Goal: Navigation & Orientation: Find specific page/section

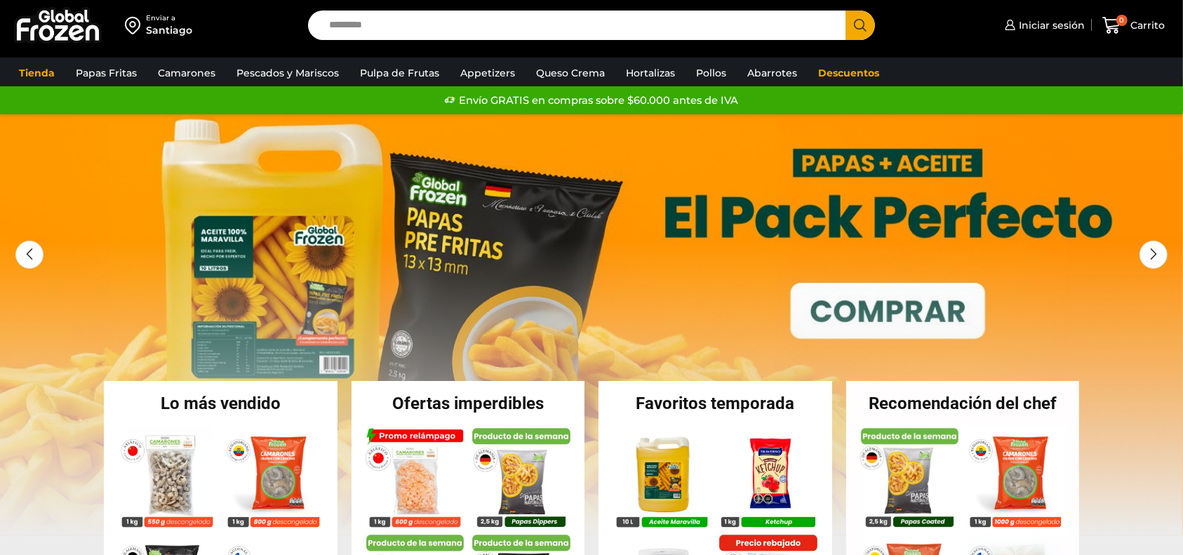
click at [358, 29] on input "Search input" at bounding box center [580, 25] width 516 height 29
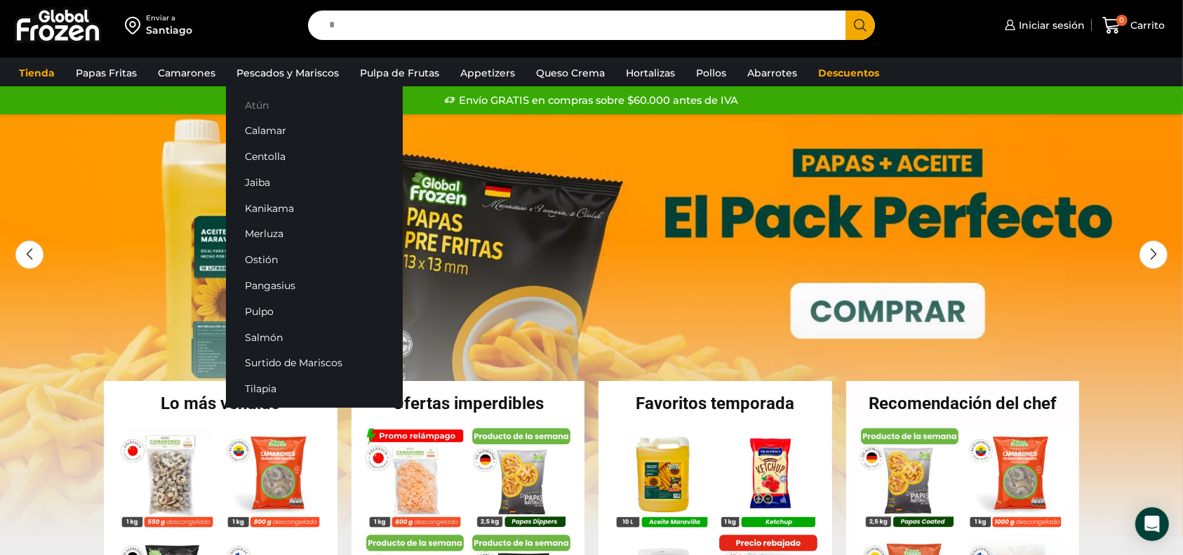
type input "*"
click at [268, 105] on link "Atún" at bounding box center [314, 105] width 177 height 26
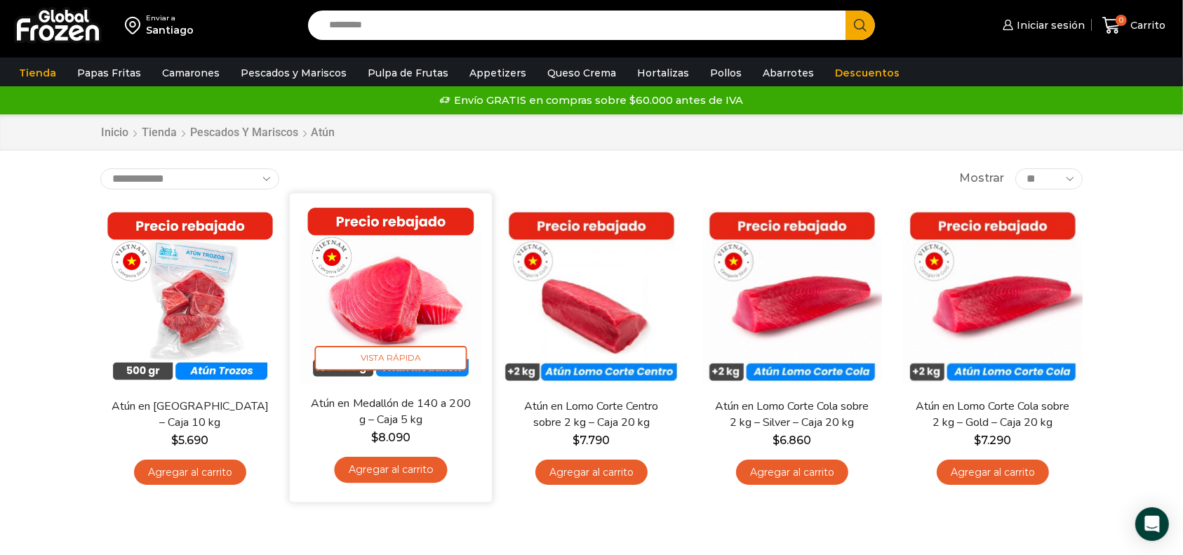
click at [407, 262] on img at bounding box center [390, 294] width 181 height 181
click at [418, 299] on img at bounding box center [390, 294] width 181 height 181
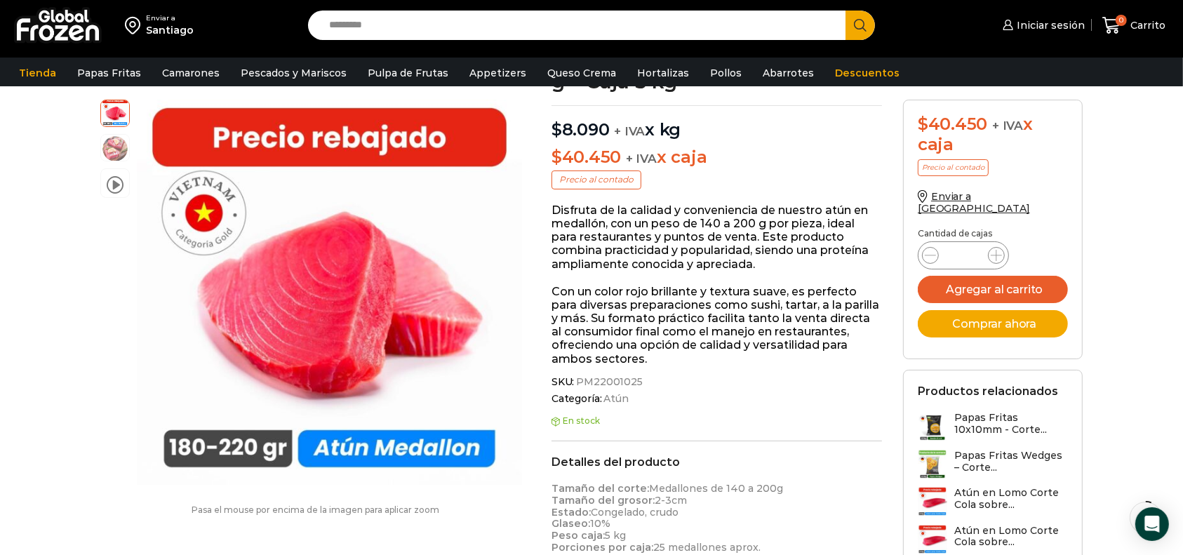
scroll to position [94, 0]
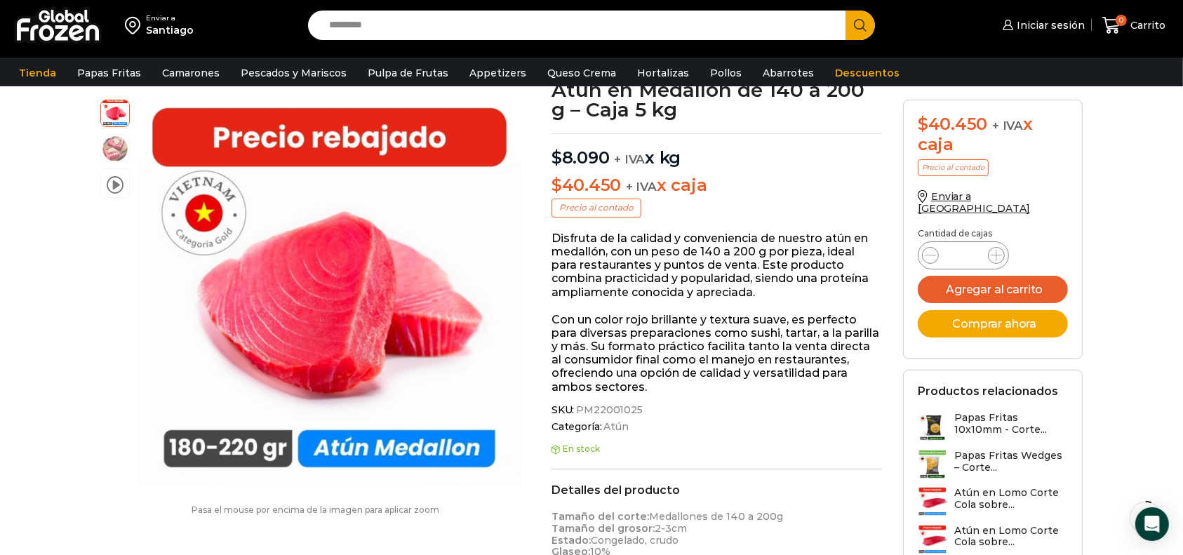
click at [436, 31] on input "Search input" at bounding box center [580, 25] width 516 height 29
type input "*******"
click at [846, 11] on button "Search" at bounding box center [860, 25] width 29 height 29
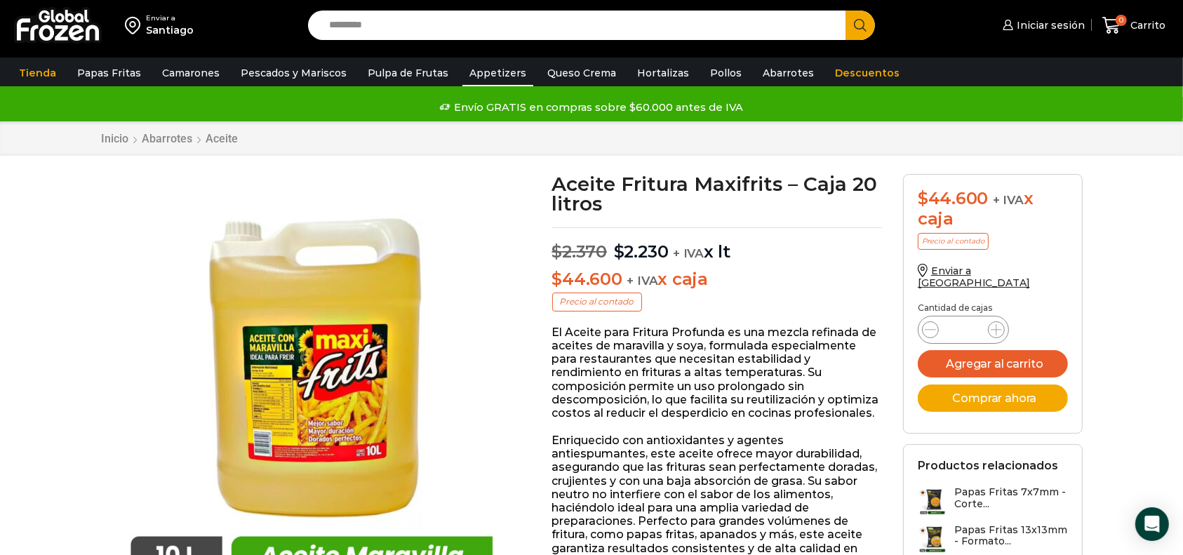
click at [469, 81] on link "Appetizers" at bounding box center [497, 73] width 71 height 27
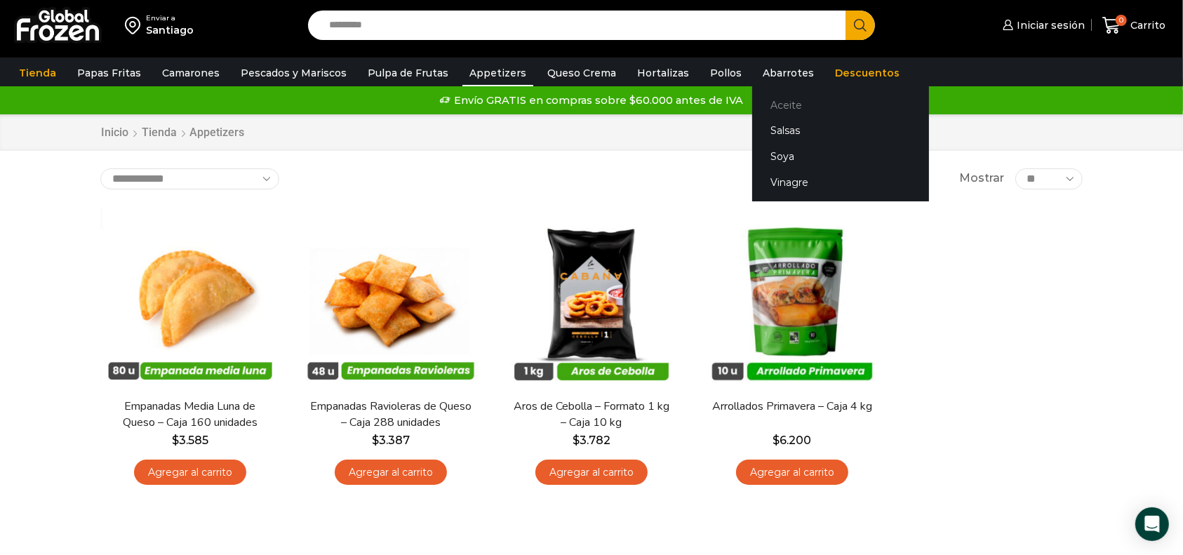
click at [775, 99] on link "Aceite" at bounding box center [840, 105] width 177 height 26
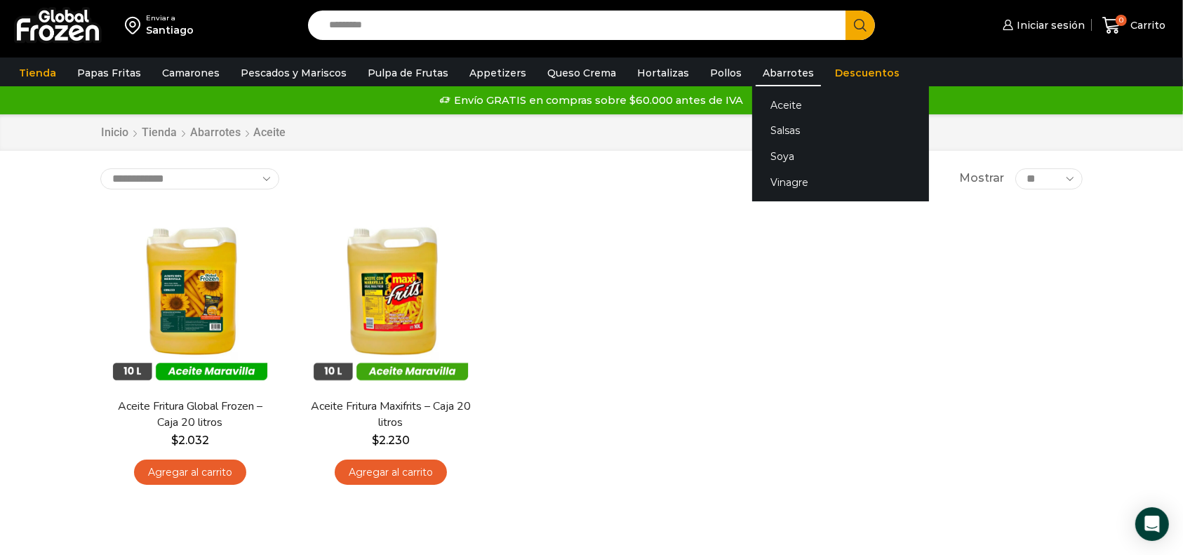
click at [773, 80] on link "Abarrotes" at bounding box center [788, 73] width 65 height 27
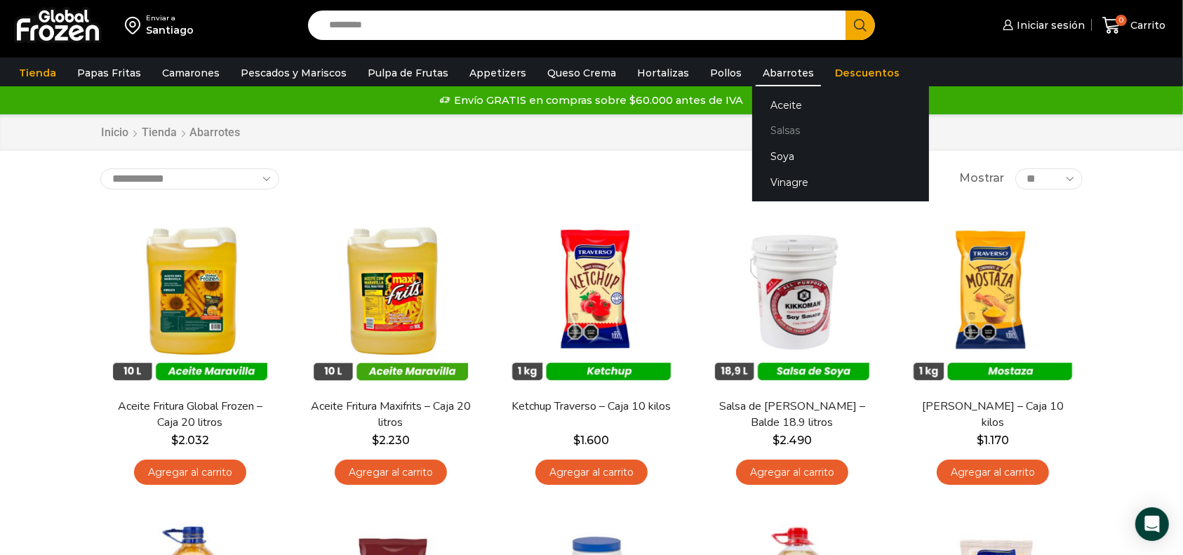
click at [768, 132] on link "Salsas" at bounding box center [840, 131] width 177 height 26
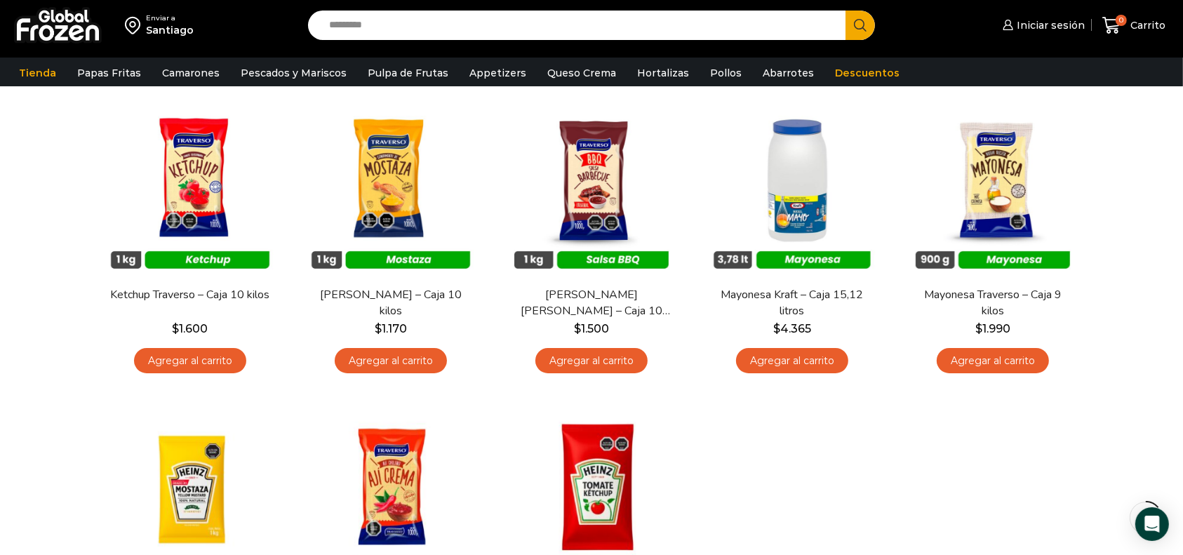
scroll to position [93, 0]
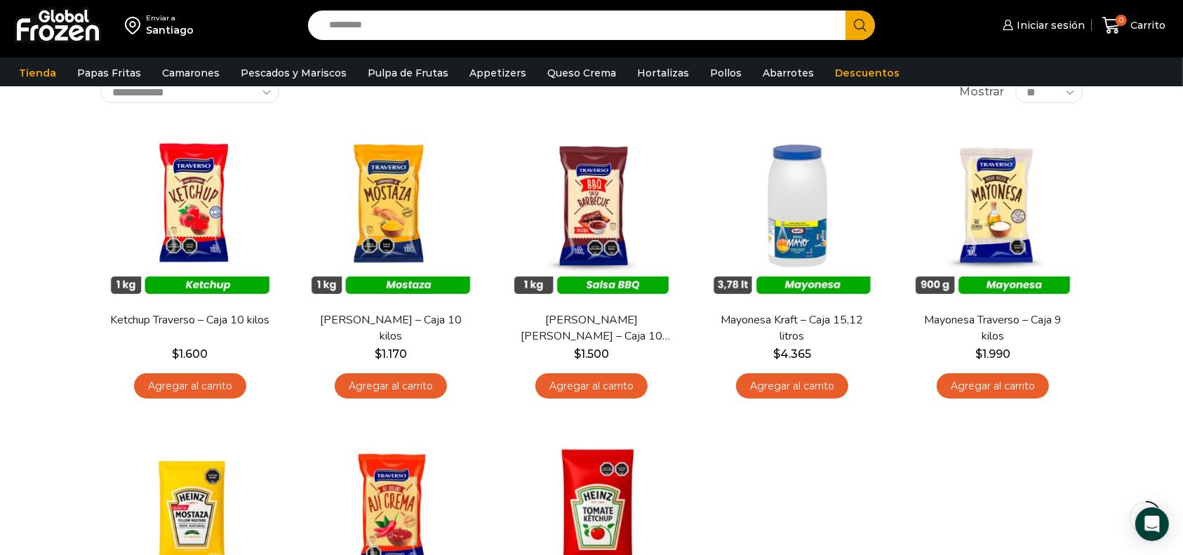
click at [1165, 203] on div "Enviar a [GEOGRAPHIC_DATA] Search input Search Iniciar sesión" at bounding box center [591, 374] width 1183 height 935
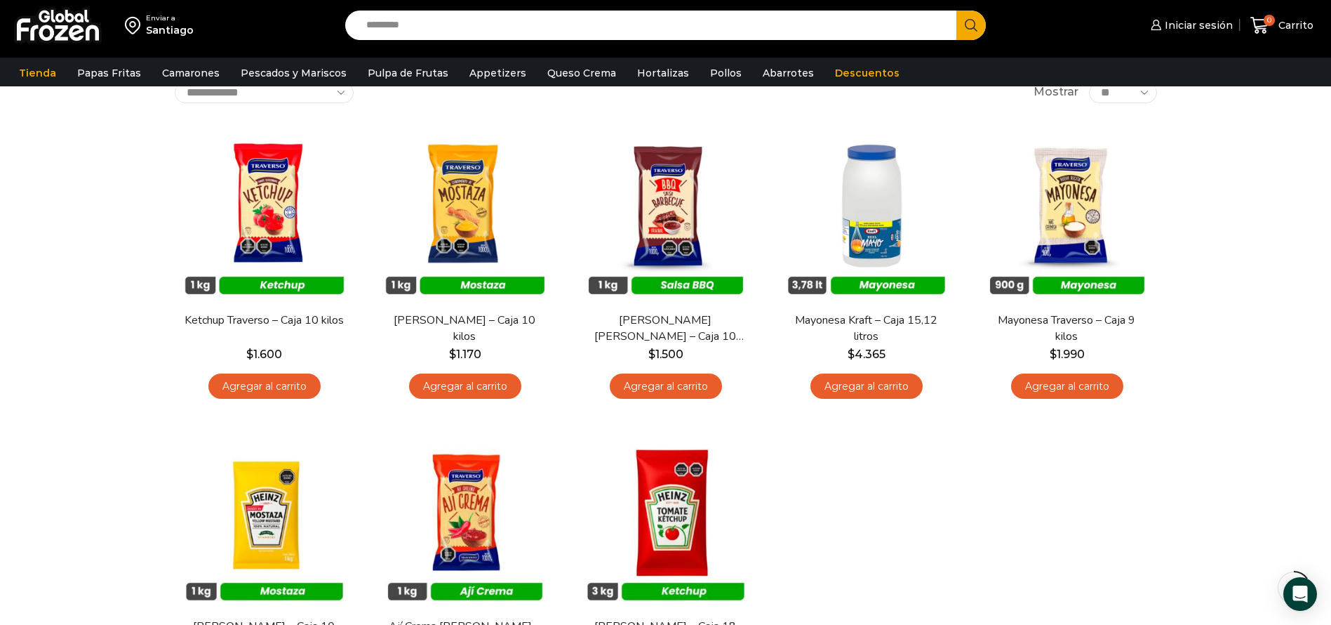
click at [1182, 255] on div "Enviar a [GEOGRAPHIC_DATA] Search input Search Iniciar sesión" at bounding box center [665, 374] width 1331 height 935
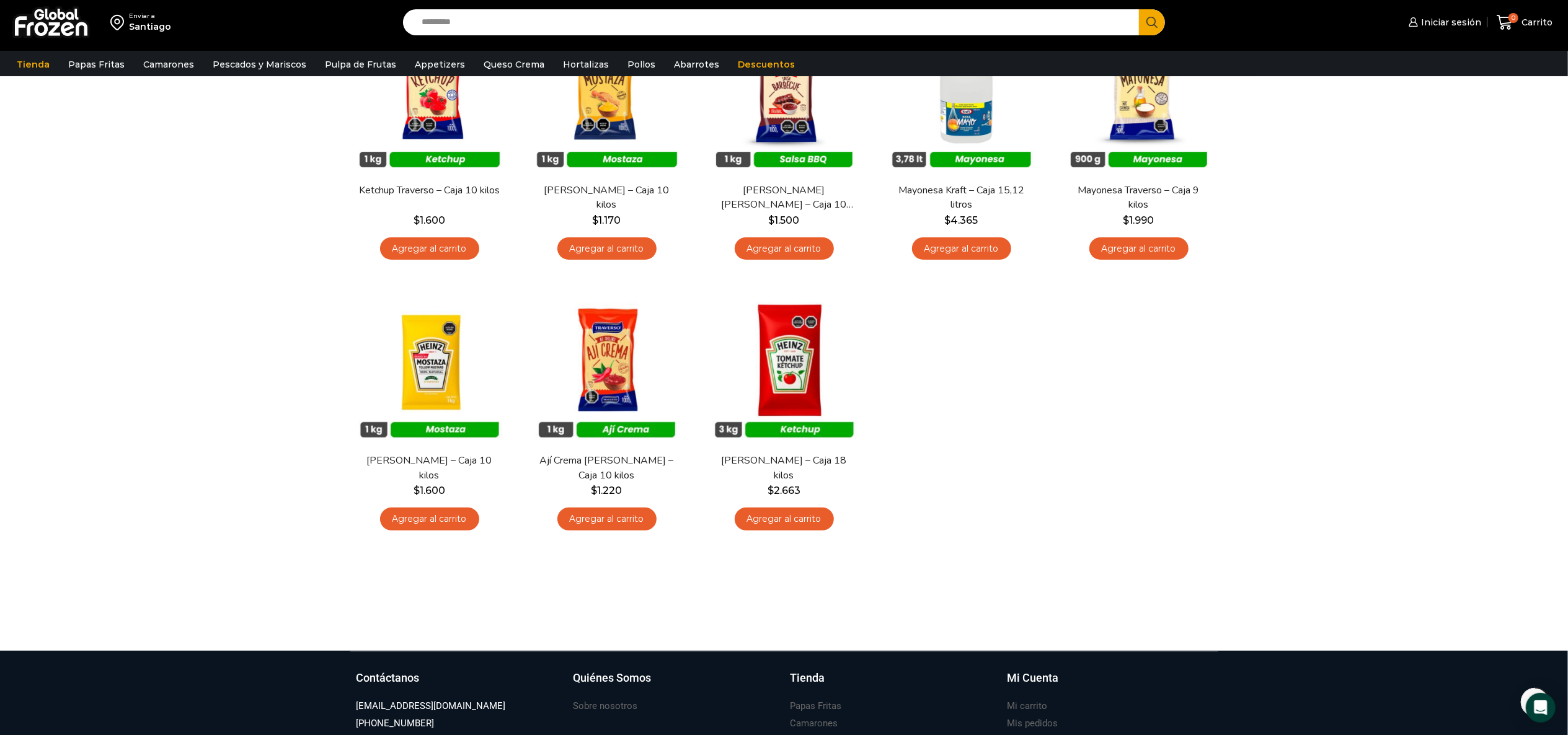
scroll to position [51, 0]
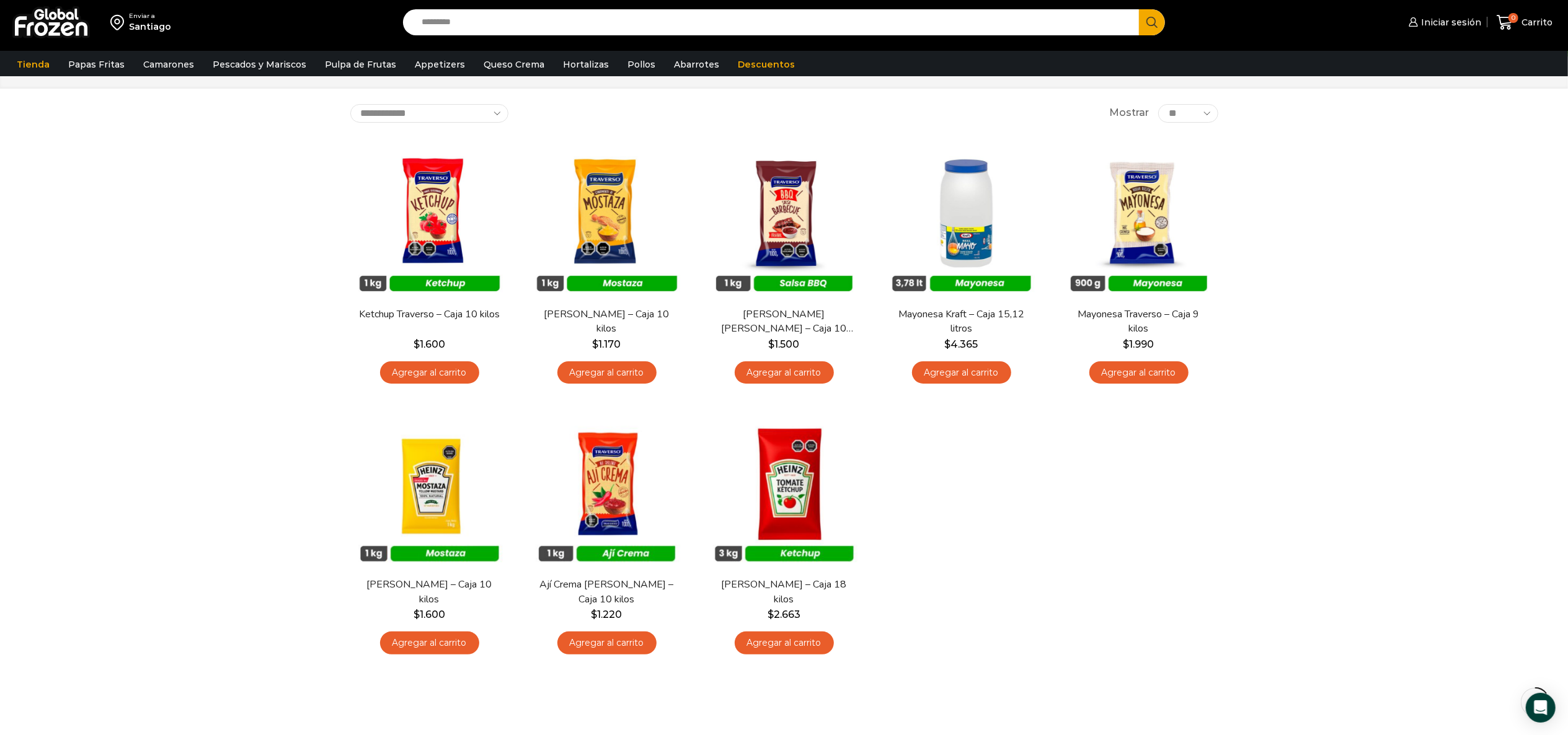
click at [1044, 193] on div "Enviar a [GEOGRAPHIC_DATA] Search input Search Iniciar sesión" at bounding box center [784, 361] width 1568 height 826
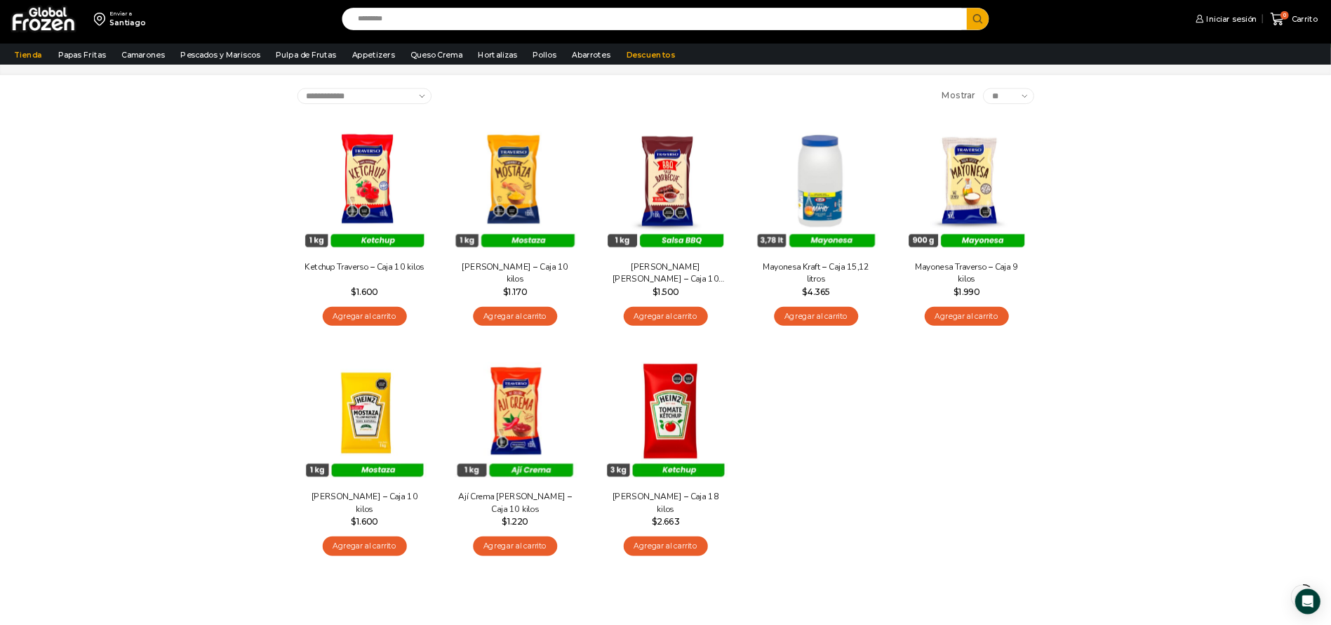
scroll to position [58, 0]
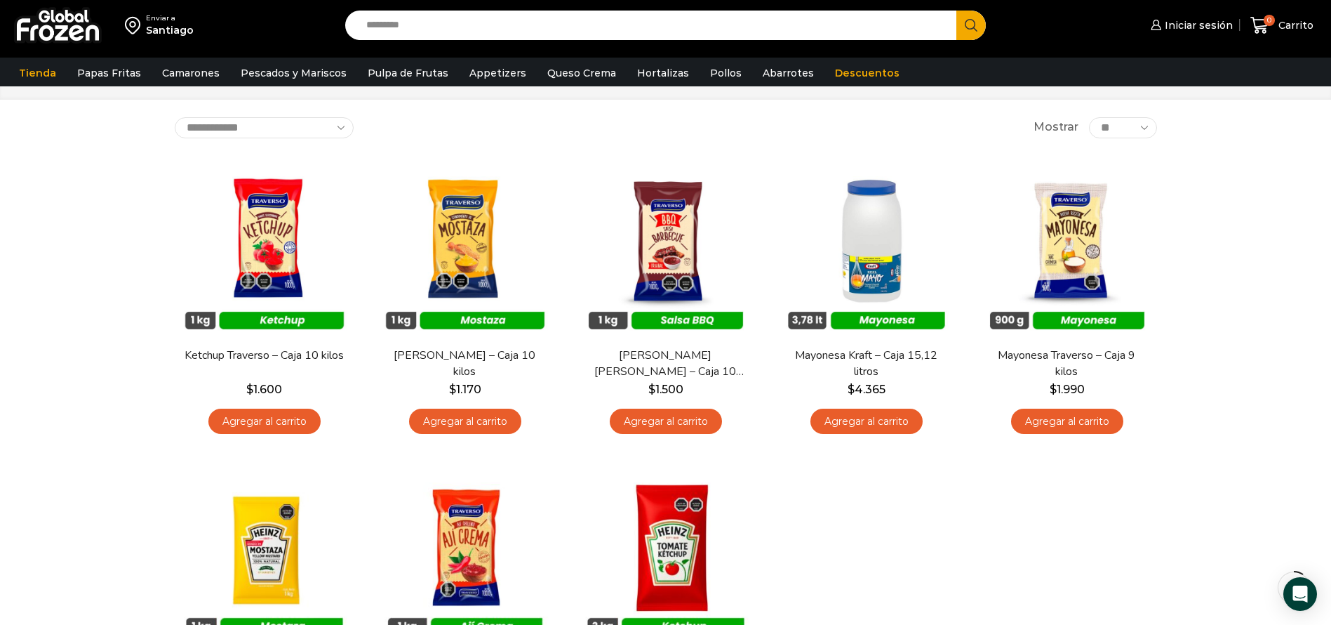
click at [1182, 201] on div "Enviar a [GEOGRAPHIC_DATA] Search input Search Iniciar sesión" at bounding box center [665, 409] width 1331 height 935
